Goal: Information Seeking & Learning: Check status

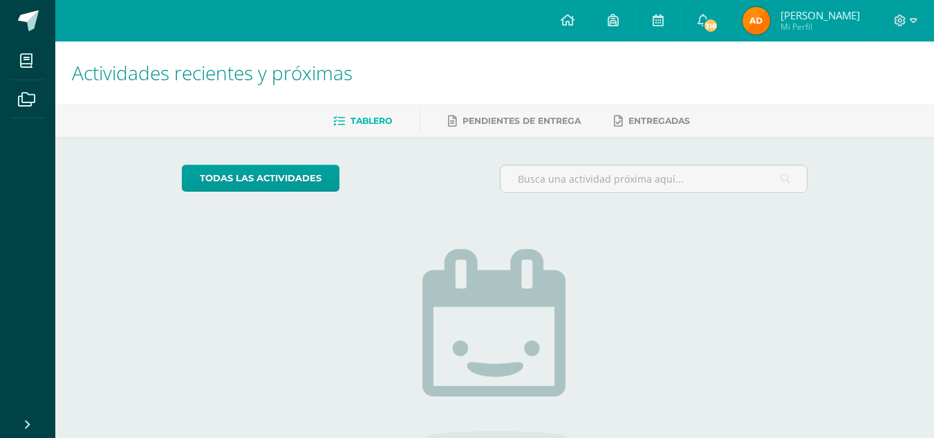
click at [808, 16] on span "[PERSON_NAME]" at bounding box center [821, 15] width 80 height 14
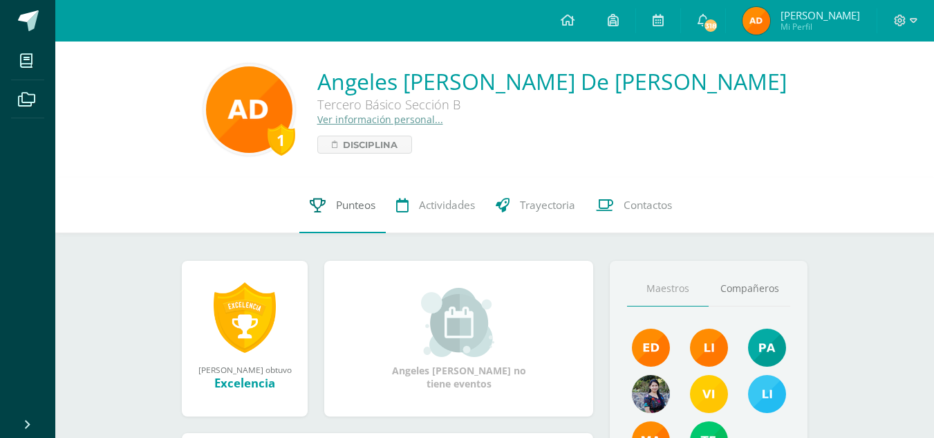
click at [336, 204] on span "Punteos" at bounding box center [355, 205] width 39 height 15
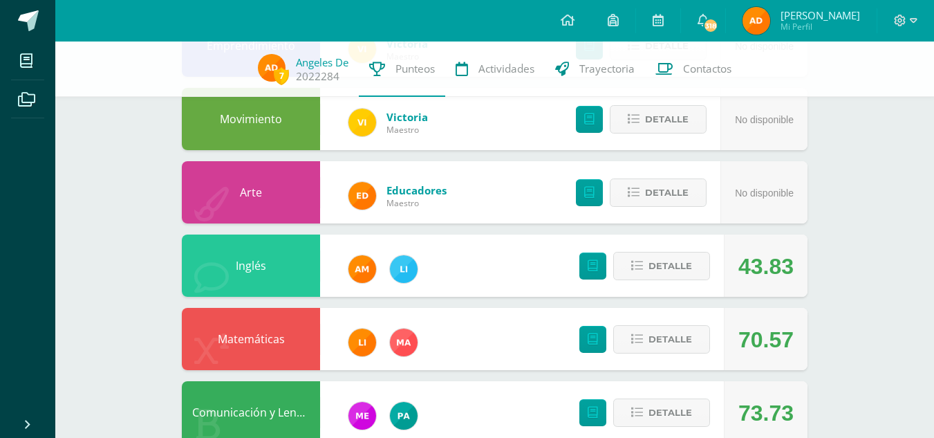
scroll to position [530, 0]
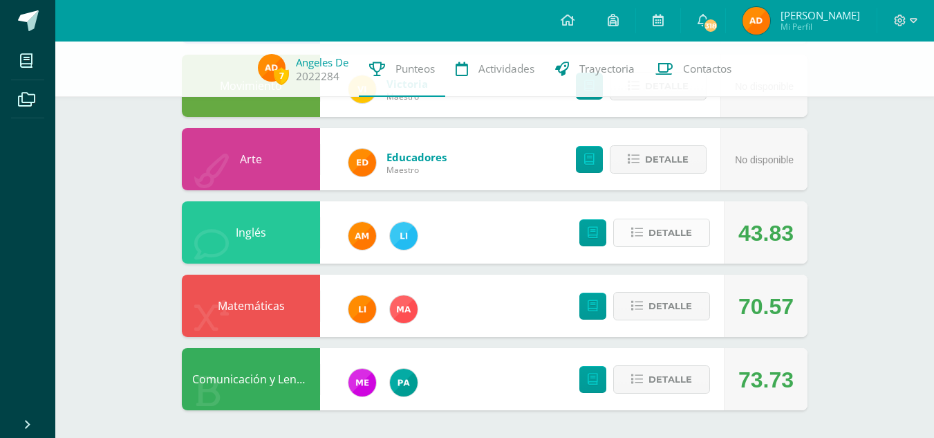
click at [658, 229] on span "Detalle" at bounding box center [670, 233] width 44 height 26
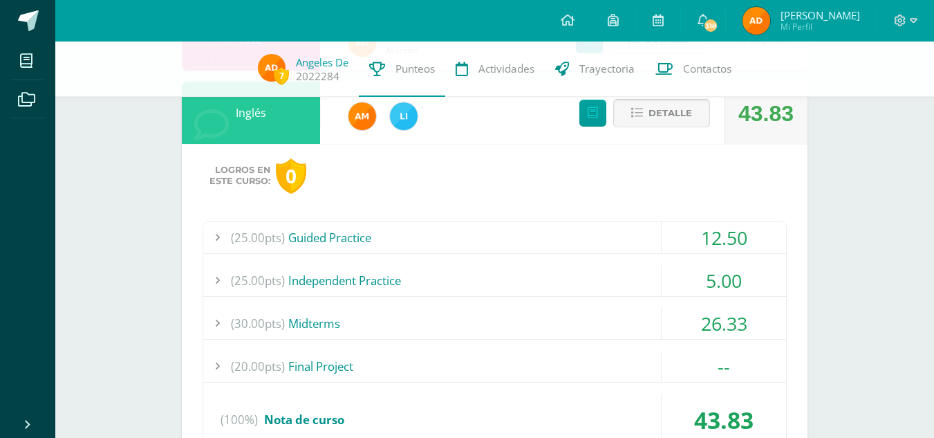
scroll to position [758, 0]
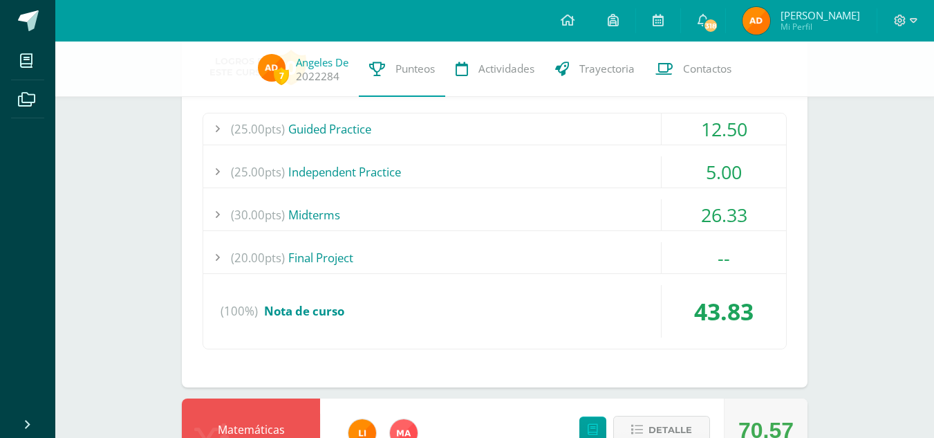
click at [658, 229] on div "(30.00pts) Midterms" at bounding box center [494, 214] width 583 height 31
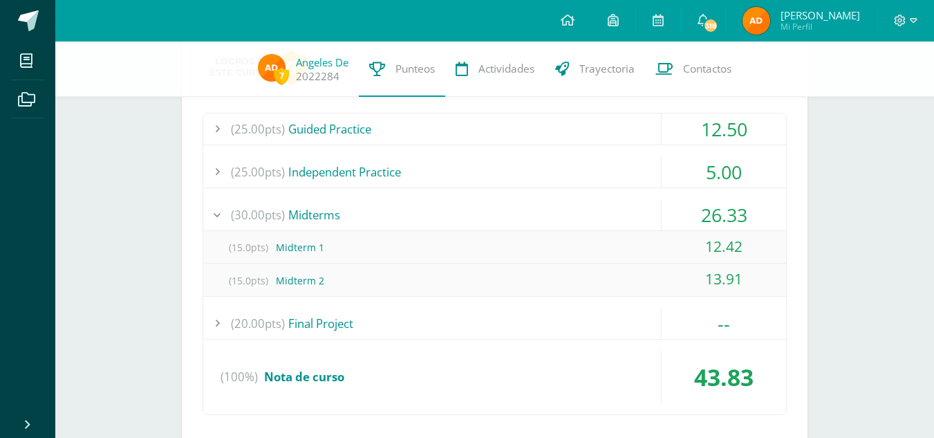
click at [633, 219] on div "(30.00pts) Midterms" at bounding box center [494, 214] width 583 height 31
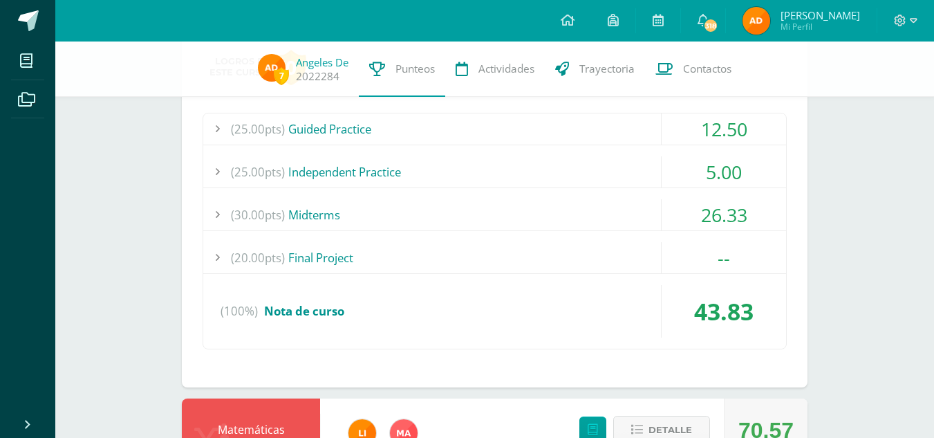
click at [619, 186] on div "(25.00pts) Independent Practice" at bounding box center [494, 171] width 583 height 31
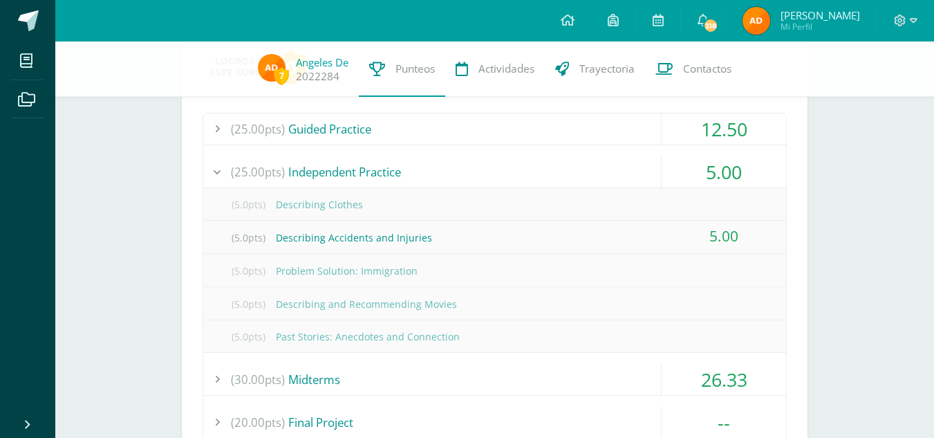
click at [619, 186] on div "(25.00pts) Independent Practice" at bounding box center [494, 171] width 583 height 31
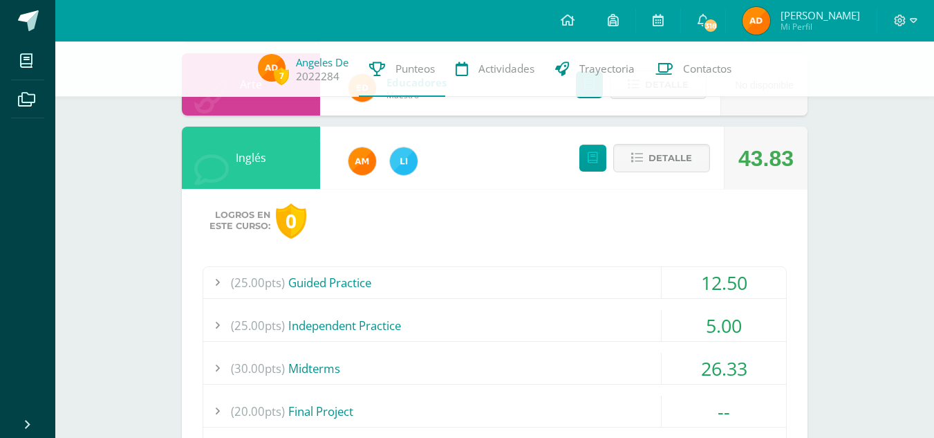
scroll to position [597, 0]
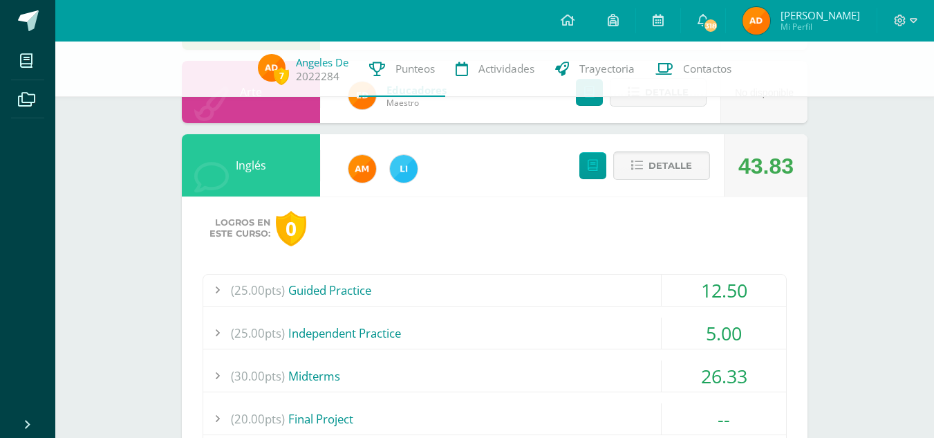
click at [651, 153] on span "Detalle" at bounding box center [670, 166] width 44 height 26
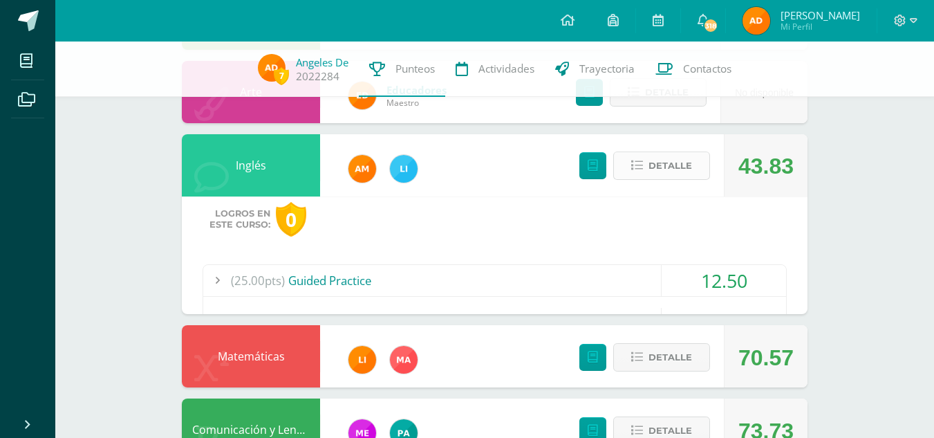
scroll to position [530, 0]
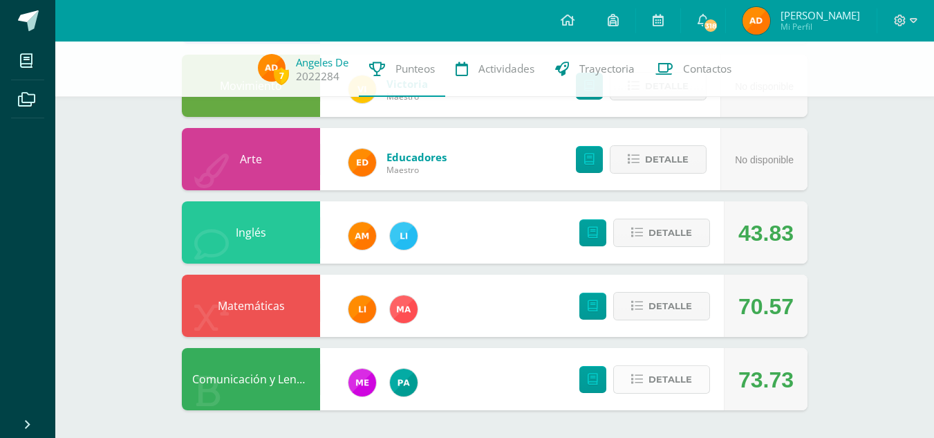
click at [653, 375] on span "Detalle" at bounding box center [670, 379] width 44 height 26
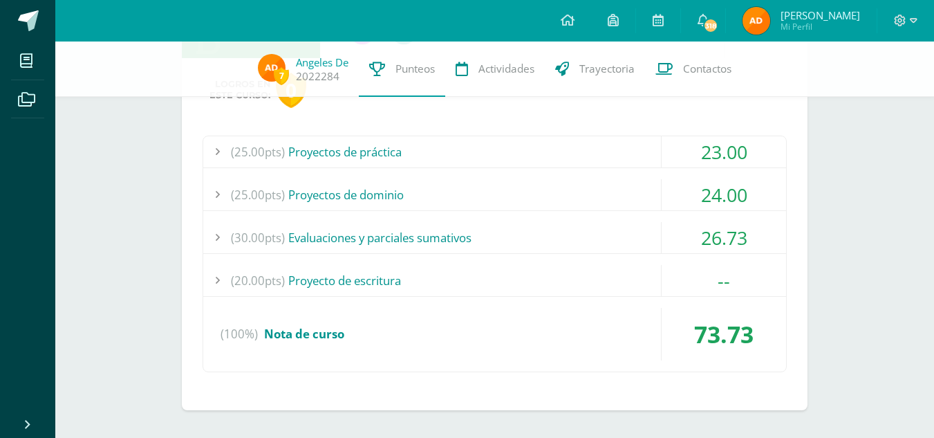
scroll to position [881, 0]
click at [541, 271] on div "(20.00pts) Proyecto de escritura" at bounding box center [494, 280] width 583 height 31
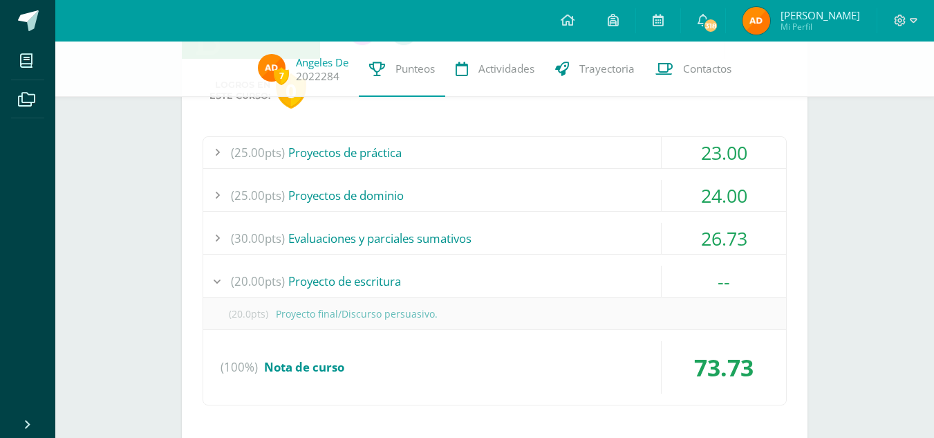
click at [541, 271] on div "(20.00pts) Proyecto de escritura" at bounding box center [494, 280] width 583 height 31
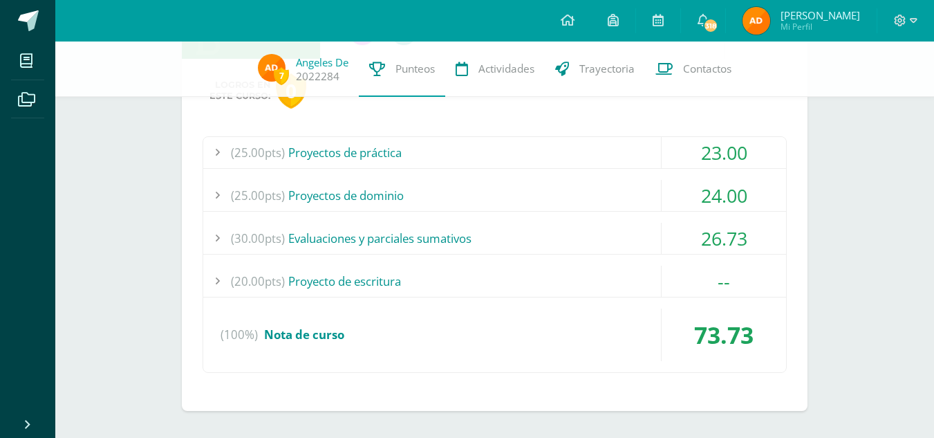
click at [538, 241] on div "(30.00pts) Evaluaciones y parciales sumativos" at bounding box center [494, 238] width 583 height 31
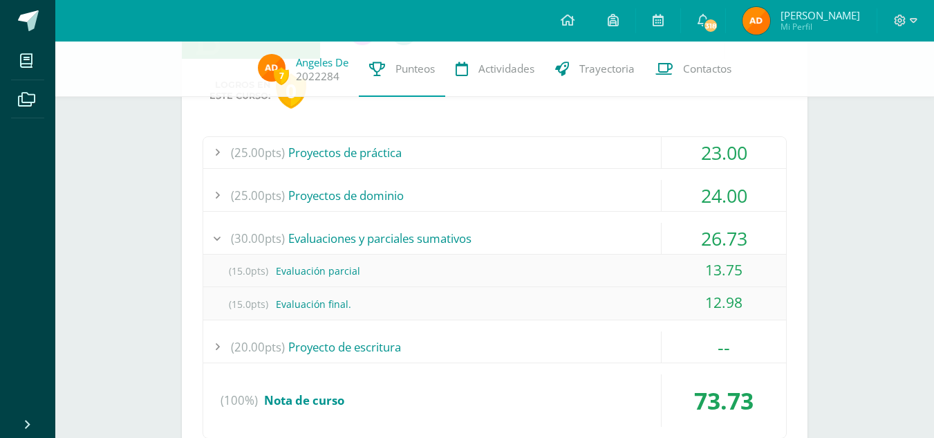
click at [538, 241] on div "(30.00pts) Evaluaciones y parciales sumativos" at bounding box center [494, 238] width 583 height 31
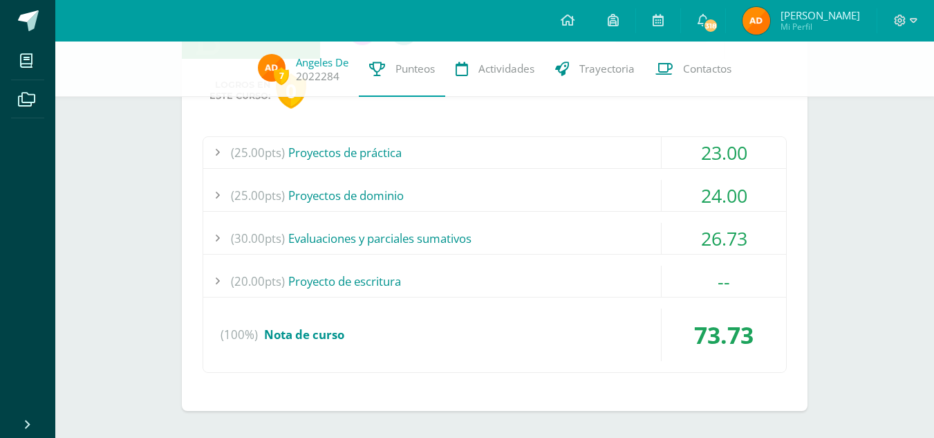
click at [532, 194] on div "(25.00pts) Proyectos de dominio" at bounding box center [494, 195] width 583 height 31
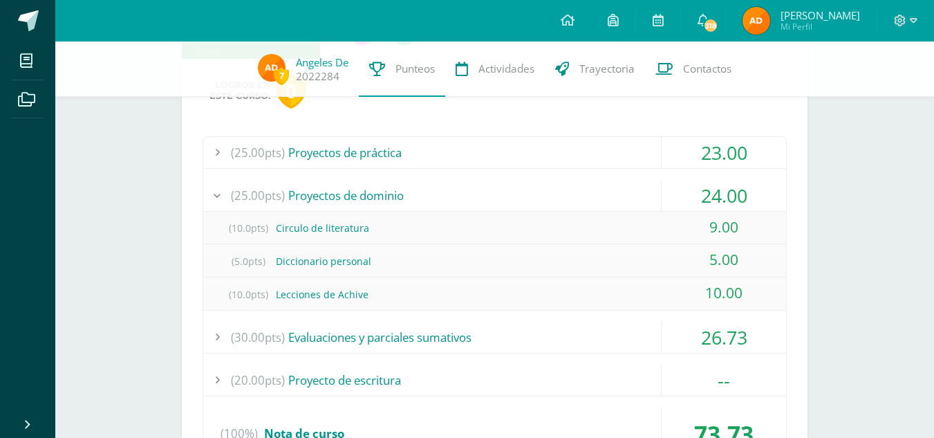
click at [532, 194] on div "(25.00pts) Proyectos de dominio" at bounding box center [494, 195] width 583 height 31
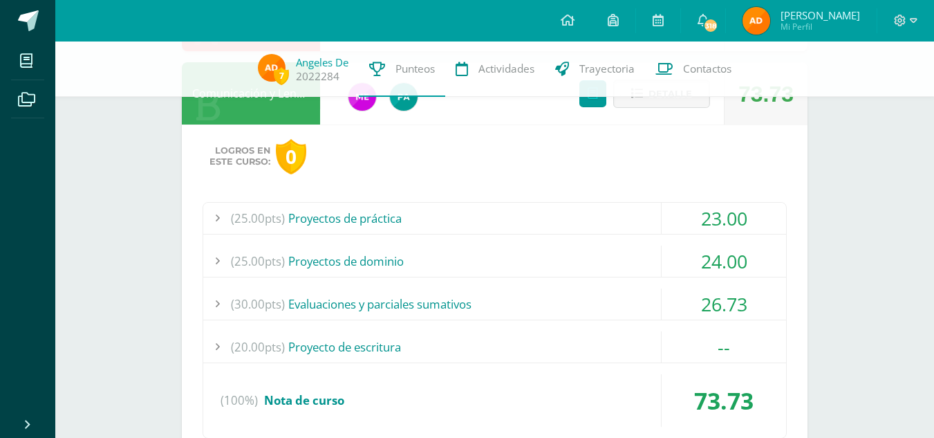
scroll to position [749, 0]
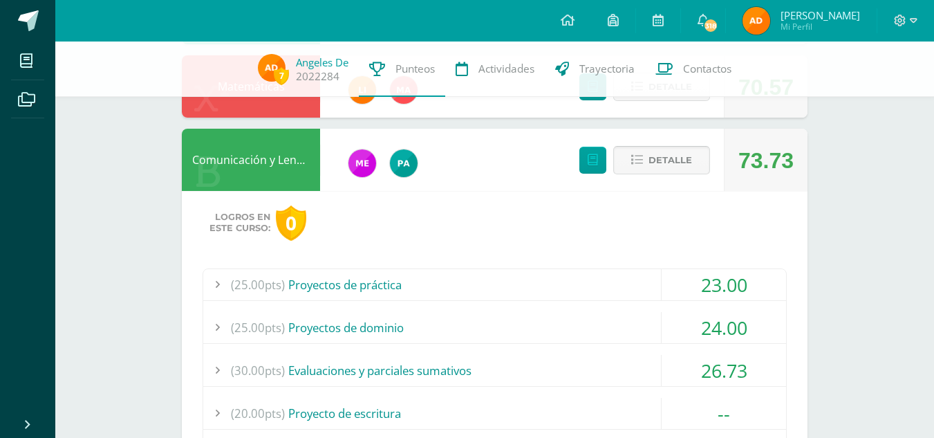
click at [639, 156] on icon at bounding box center [637, 160] width 12 height 12
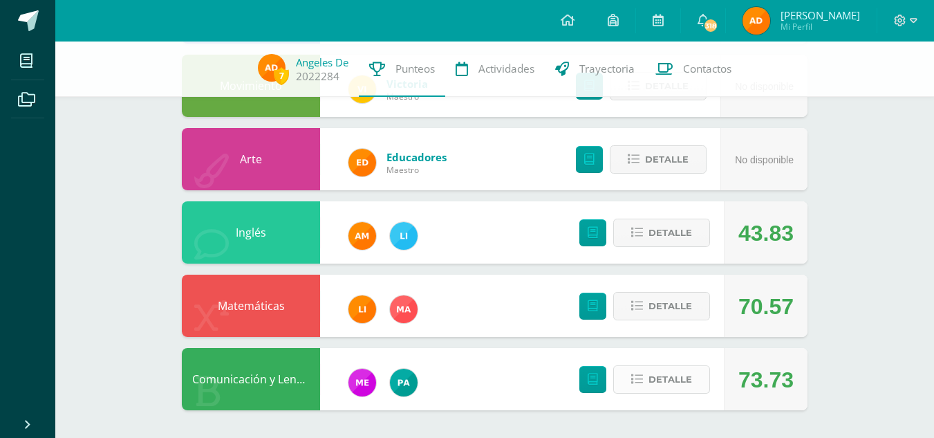
scroll to position [510, 0]
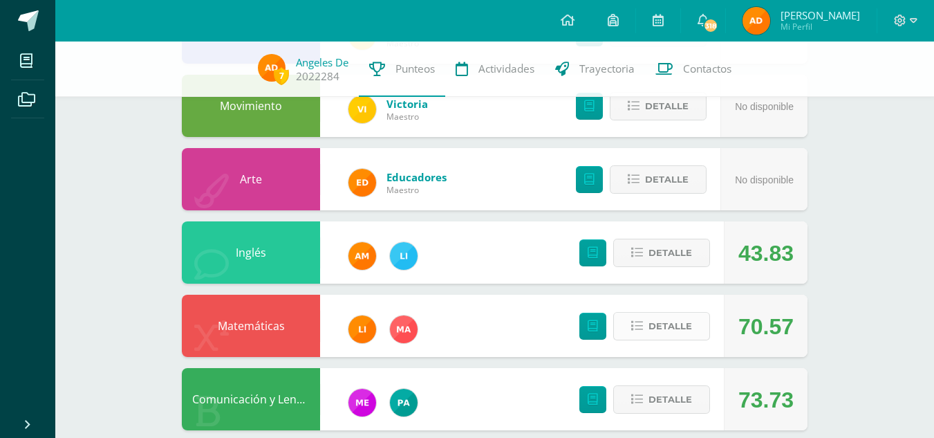
click at [639, 326] on icon at bounding box center [637, 326] width 12 height 12
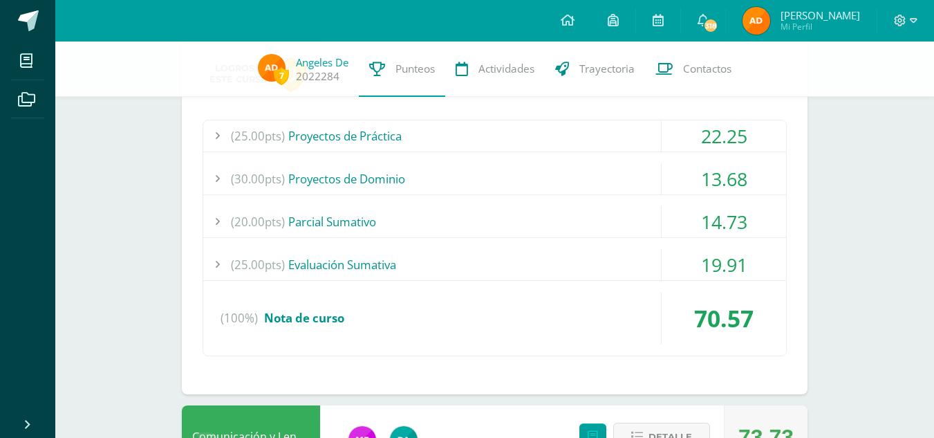
scroll to position [823, 0]
click at [581, 184] on div "(30.00pts) Proyectos de Dominio" at bounding box center [494, 179] width 583 height 31
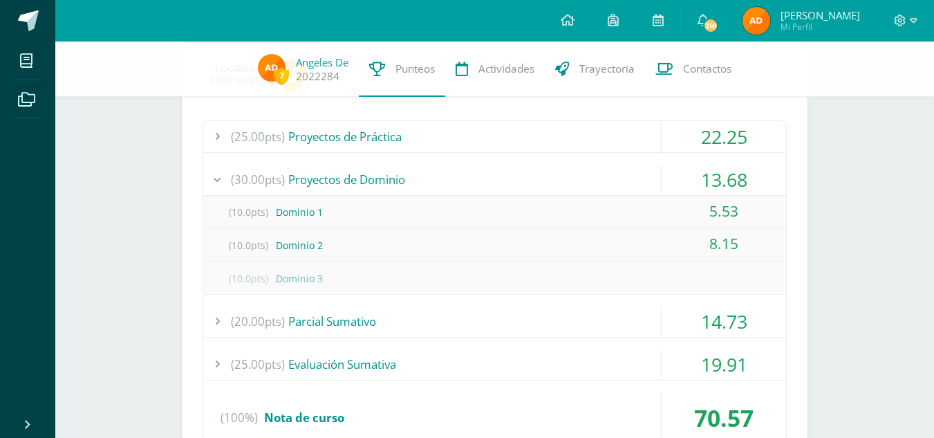
click at [581, 184] on div "(30.00pts) Proyectos de Dominio" at bounding box center [494, 179] width 583 height 31
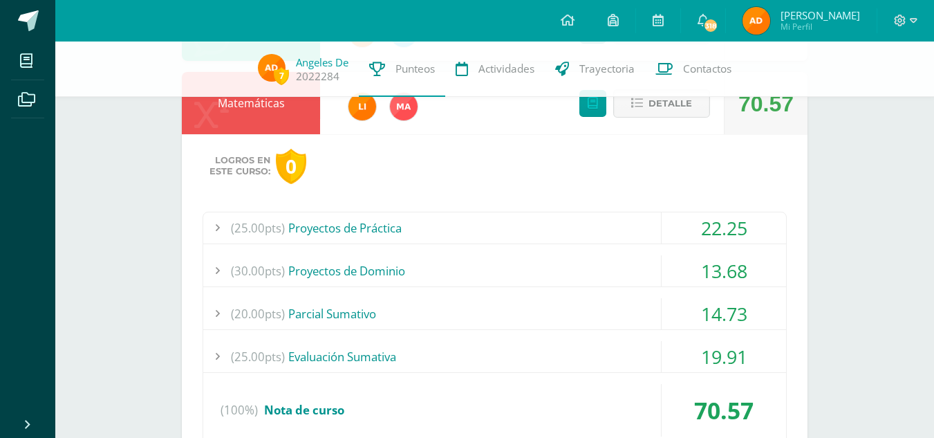
scroll to position [722, 0]
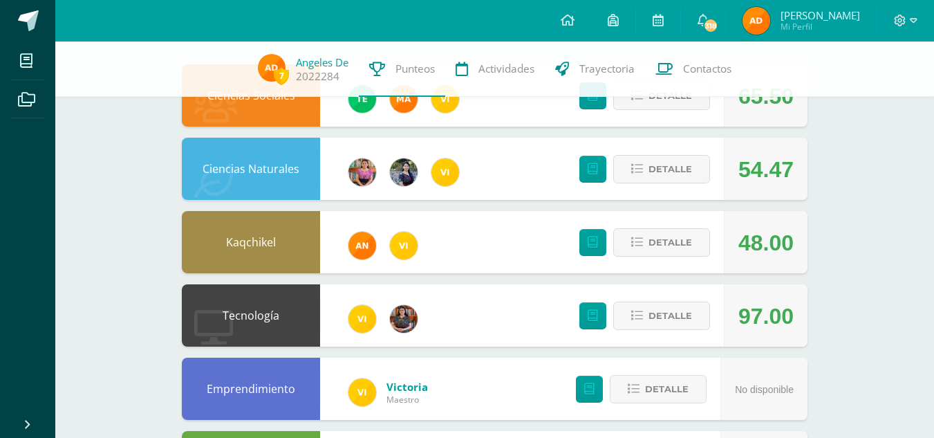
scroll to position [0, 0]
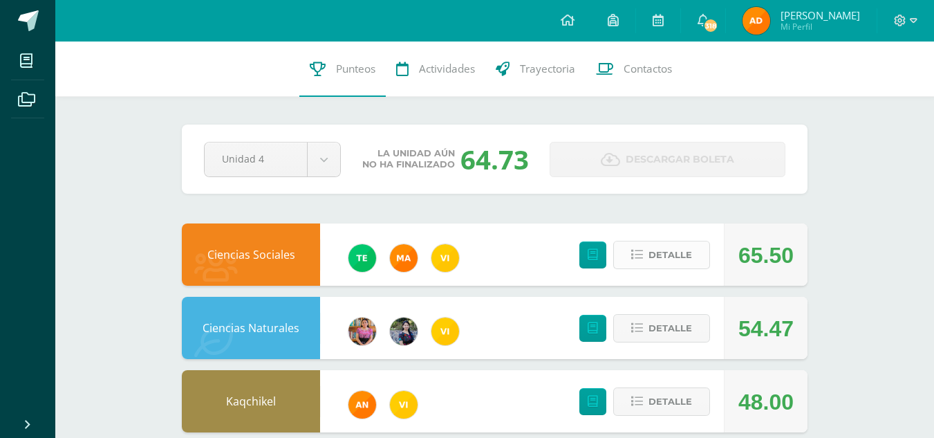
click at [654, 255] on span "Detalle" at bounding box center [670, 255] width 44 height 26
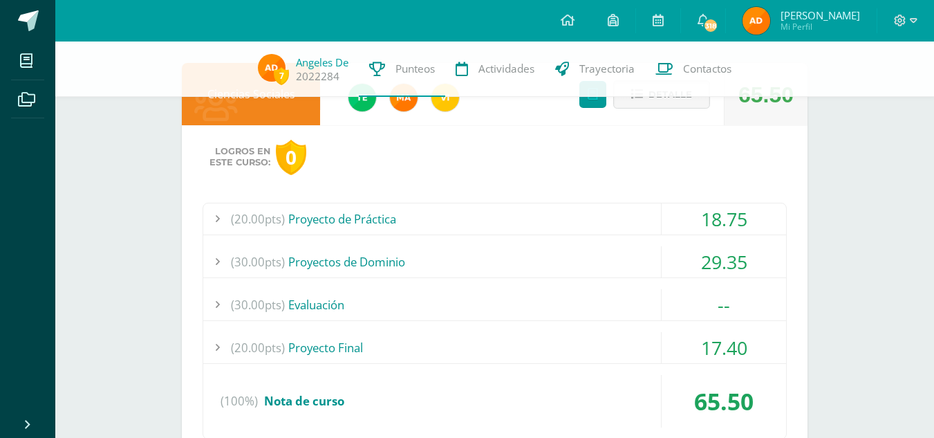
scroll to position [156, 0]
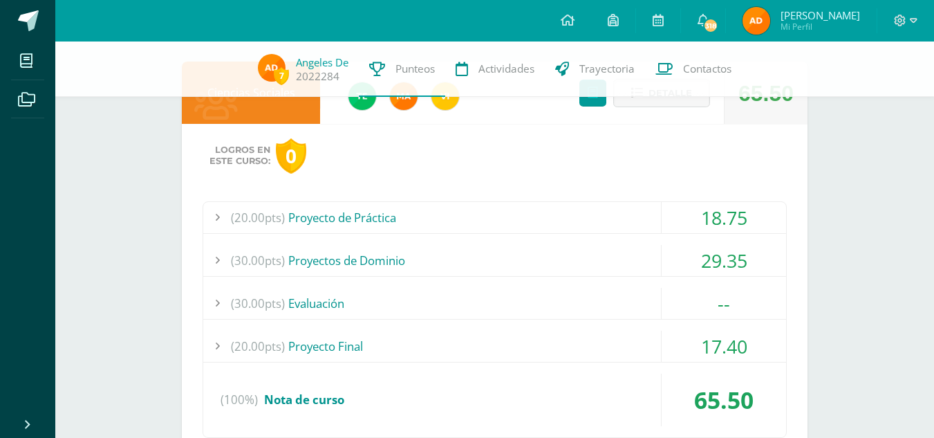
click at [386, 305] on div "(30.00pts) Evaluación" at bounding box center [494, 303] width 583 height 31
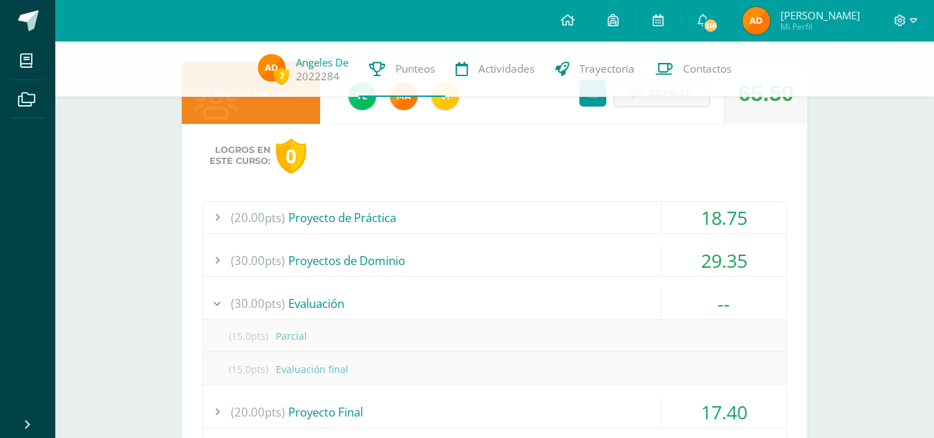
click at [386, 305] on div "(30.00pts) Evaluación" at bounding box center [494, 303] width 583 height 31
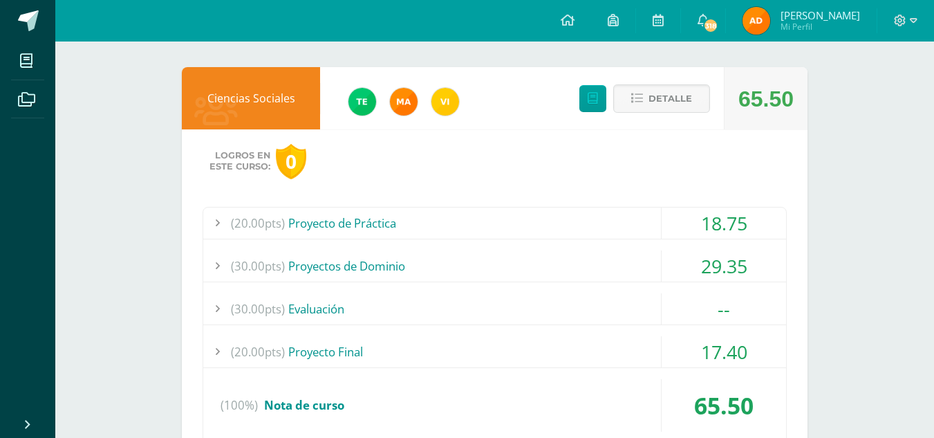
scroll to position [0, 0]
